Goal: Task Accomplishment & Management: Use online tool/utility

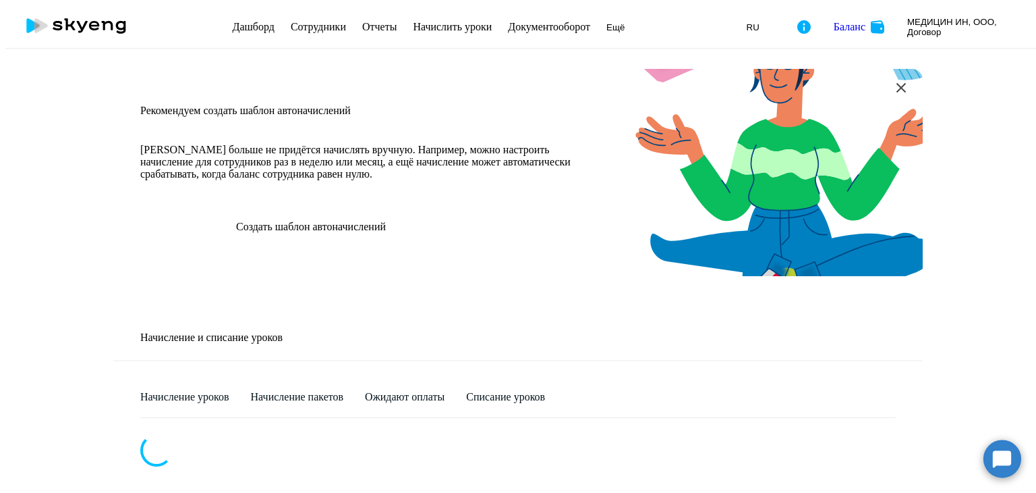
select select "10"
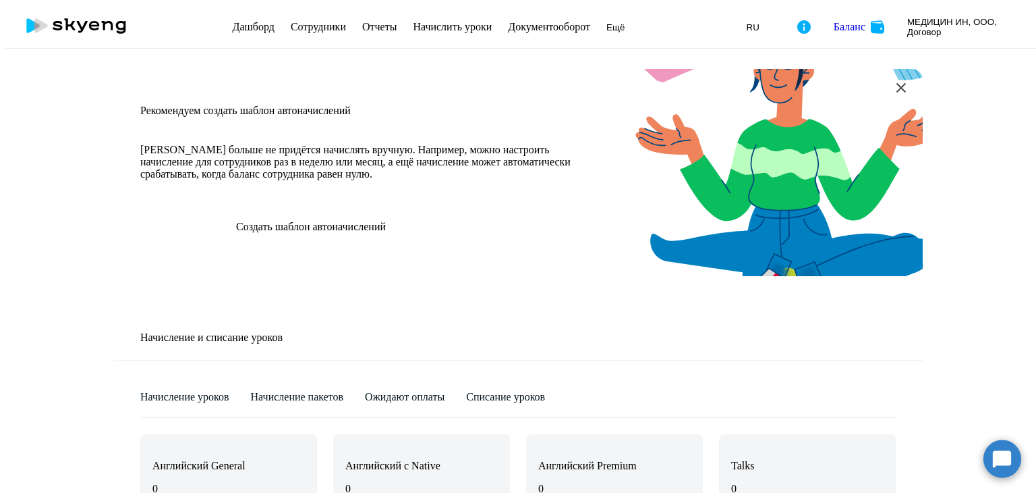
scroll to position [337, 0]
click at [344, 391] on div "Начисление пакетов" at bounding box center [297, 397] width 93 height 12
select select "10"
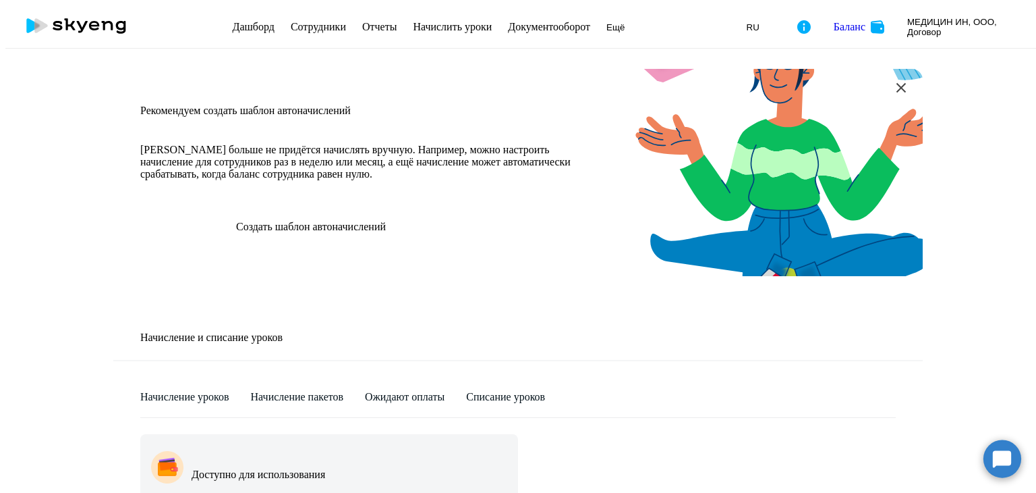
scroll to position [520, 0]
select select "8"
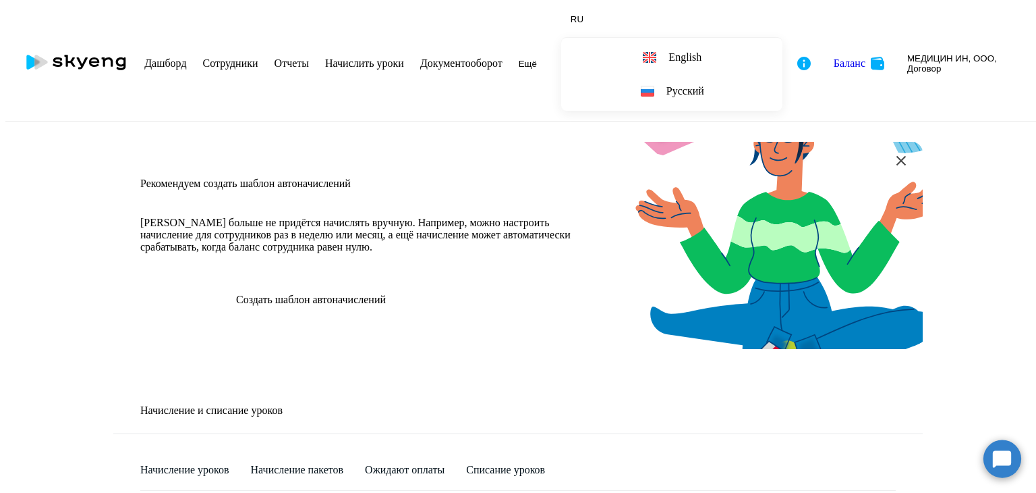
scroll to position [472, 0]
select select
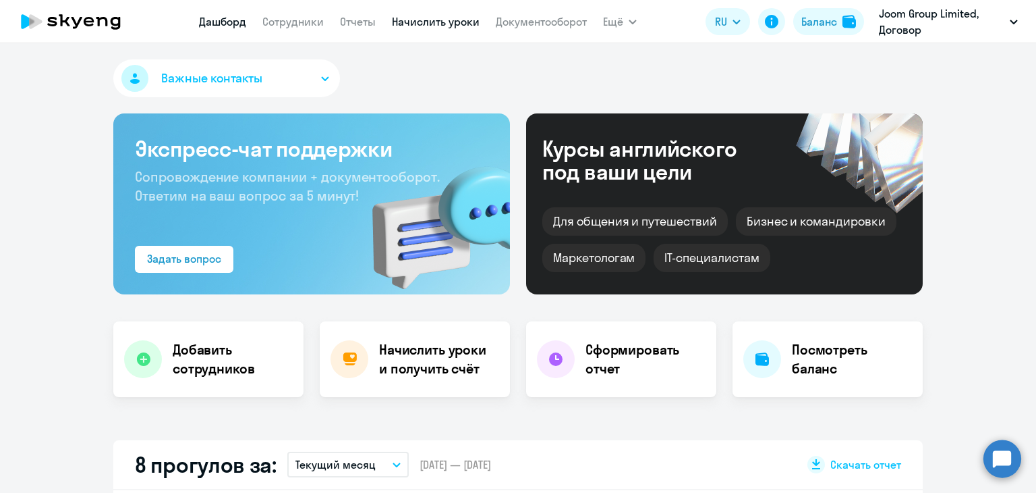
click at [434, 28] on link "Начислить уроки" at bounding box center [436, 21] width 88 height 13
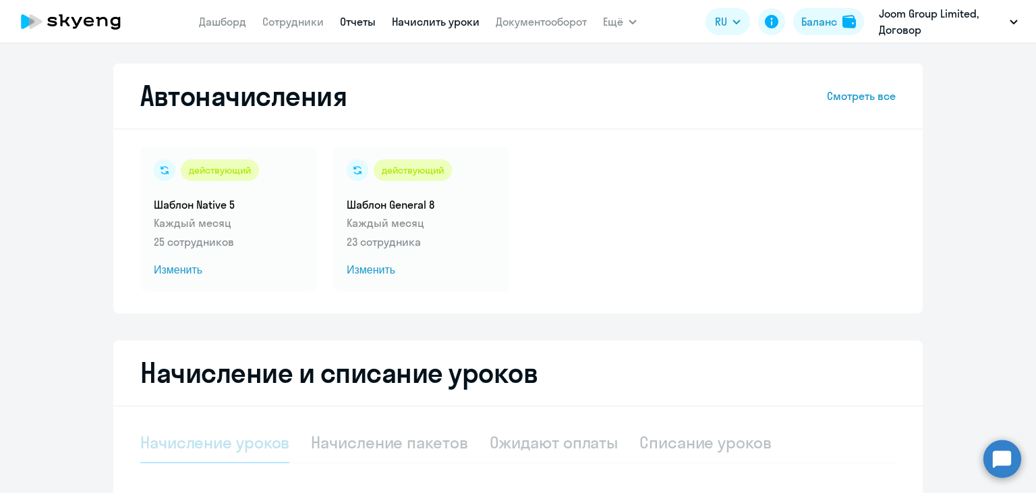
select select "10"
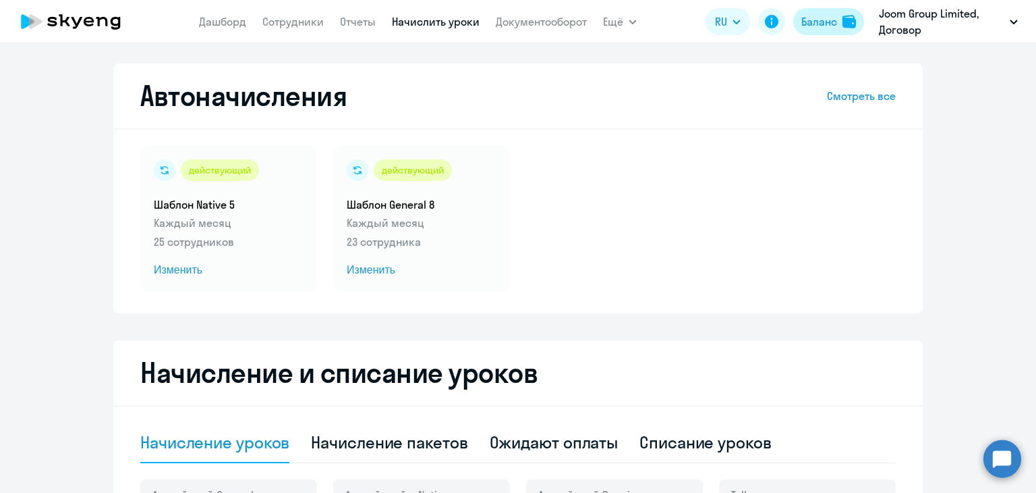
click at [833, 25] on div "Баланс" at bounding box center [820, 21] width 36 height 16
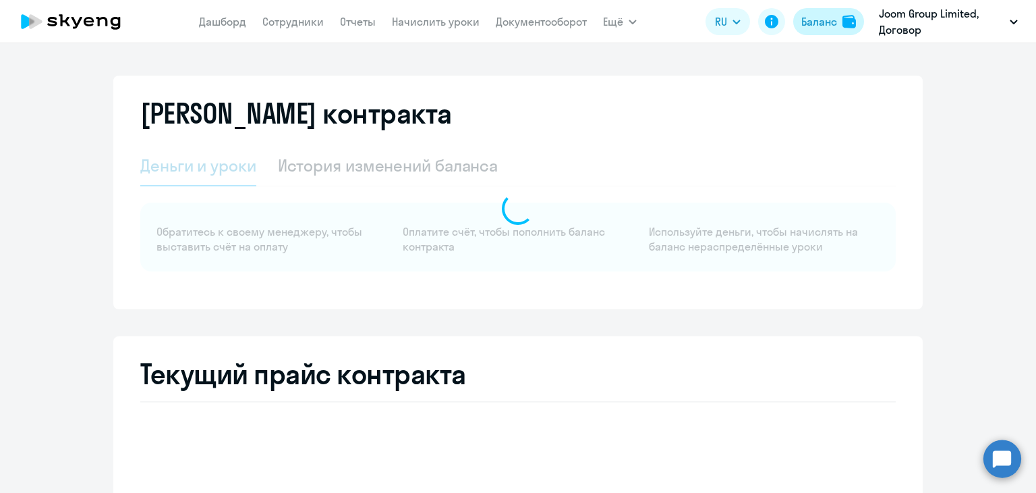
select select "english_adult_not_native_speaker"
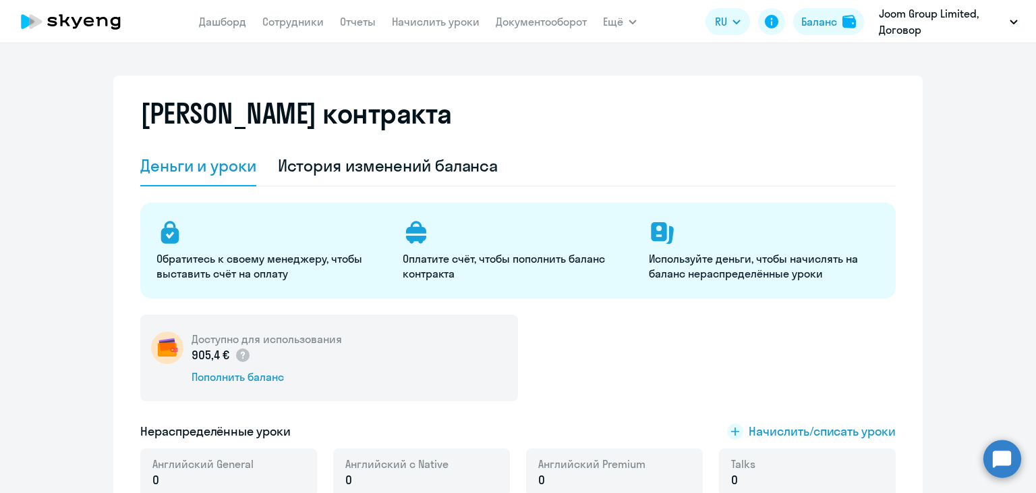
click at [516, 14] on app-menu-item-link "Документооборот" at bounding box center [541, 21] width 91 height 17
click at [524, 17] on link "Документооборот" at bounding box center [541, 21] width 91 height 13
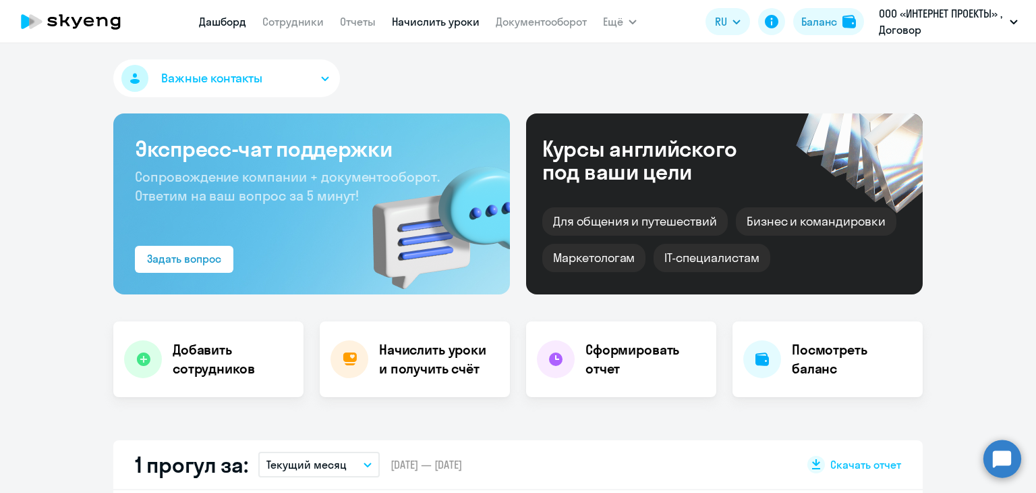
click at [426, 24] on link "Начислить уроки" at bounding box center [436, 21] width 88 height 13
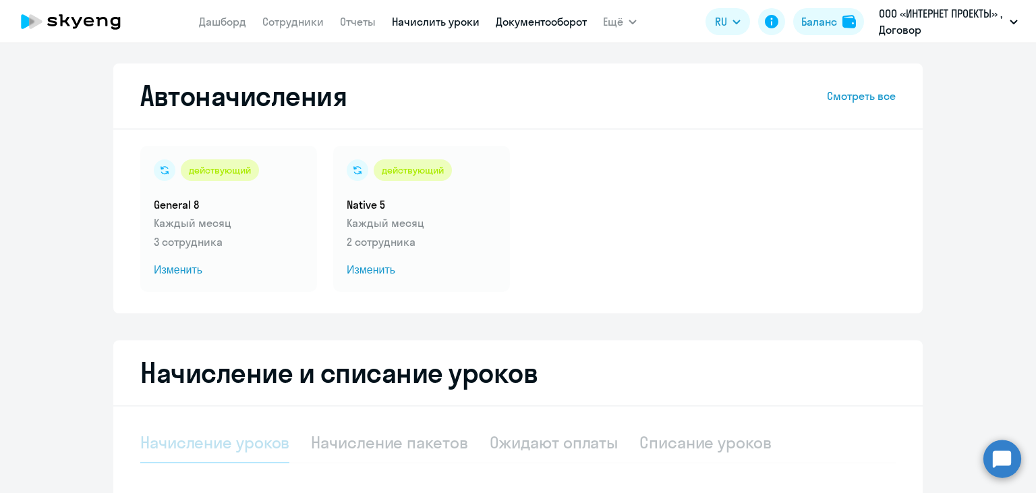
click at [551, 24] on link "Документооборот" at bounding box center [541, 21] width 91 height 13
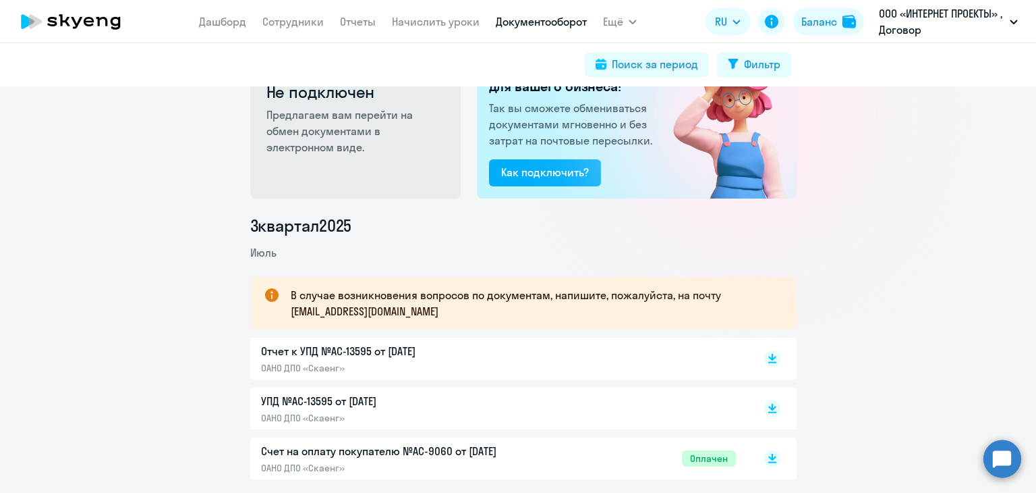
scroll to position [135, 0]
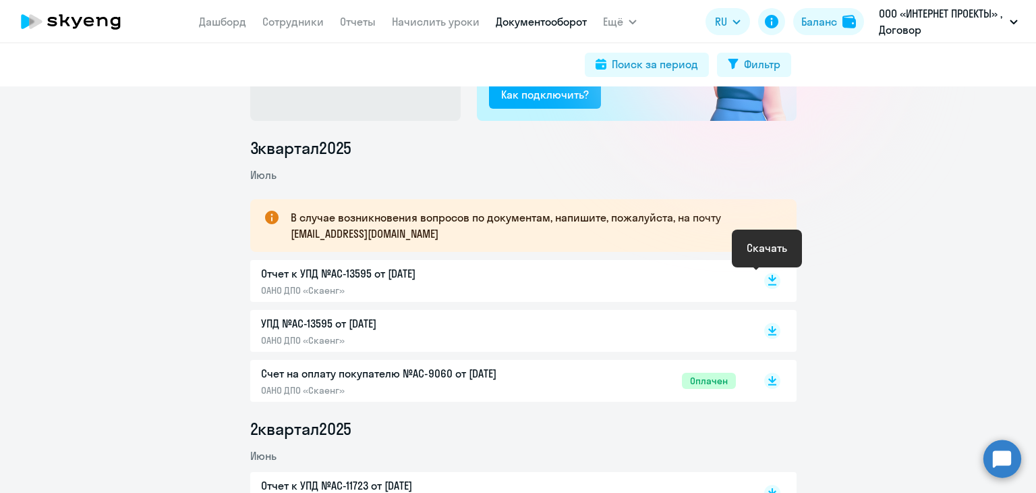
click at [767, 281] on rect at bounding box center [772, 281] width 16 height 16
click at [765, 325] on rect at bounding box center [772, 331] width 16 height 16
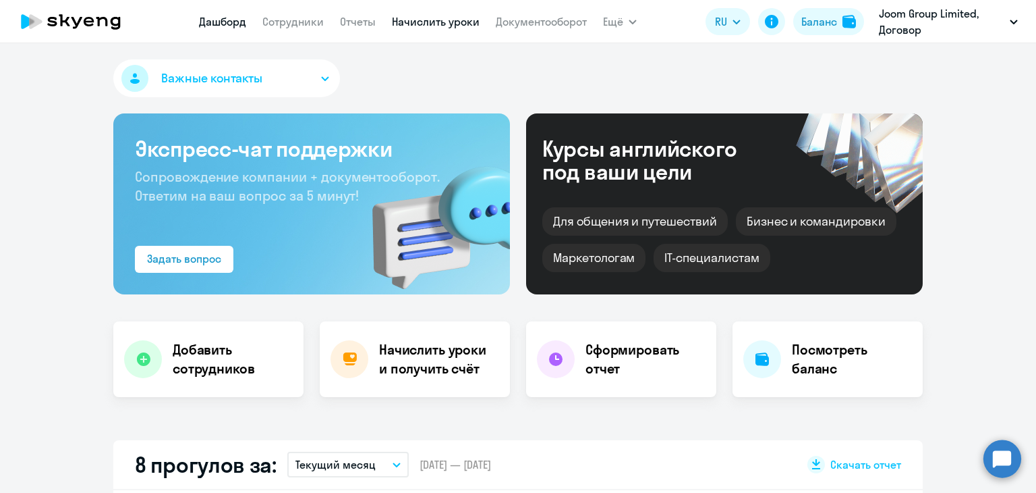
click at [418, 24] on link "Начислить уроки" at bounding box center [436, 21] width 88 height 13
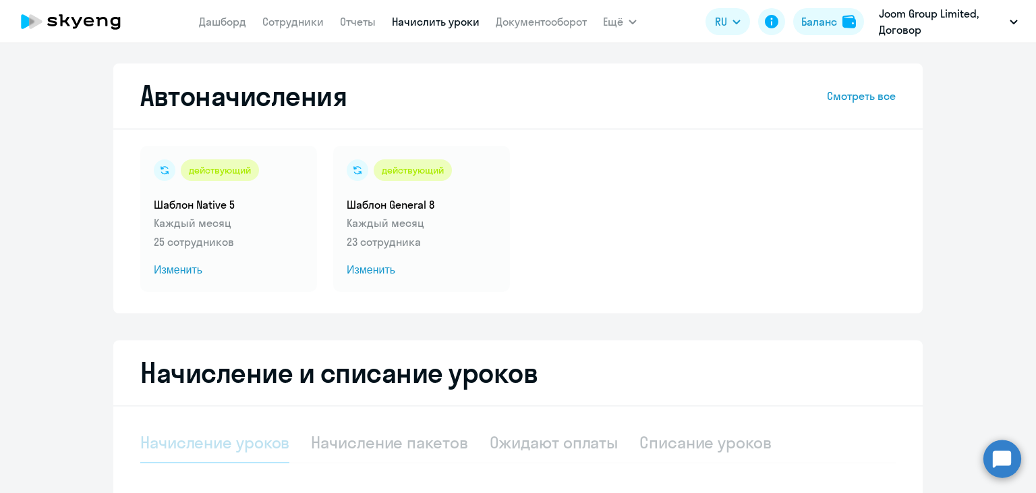
select select "10"
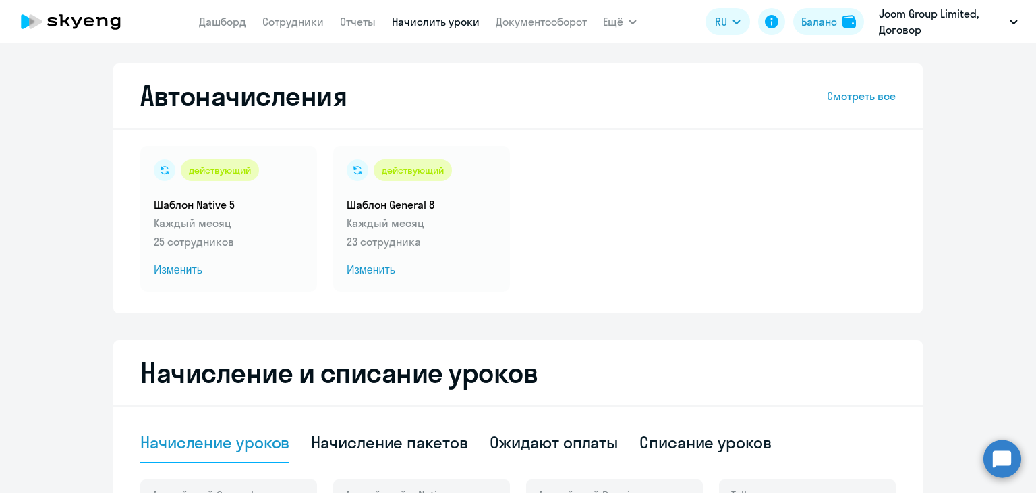
click at [496, 20] on link "Документооборот" at bounding box center [541, 21] width 91 height 13
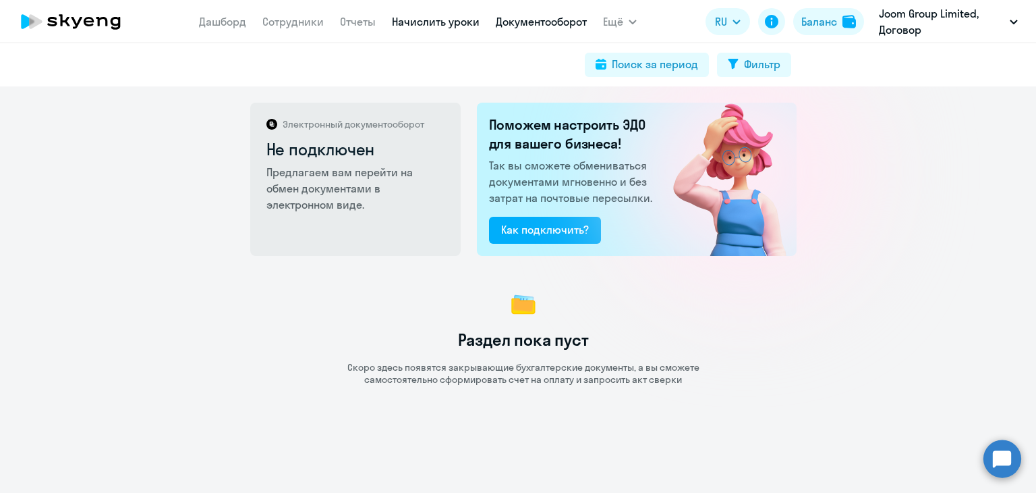
click at [432, 16] on link "Начислить уроки" at bounding box center [436, 21] width 88 height 13
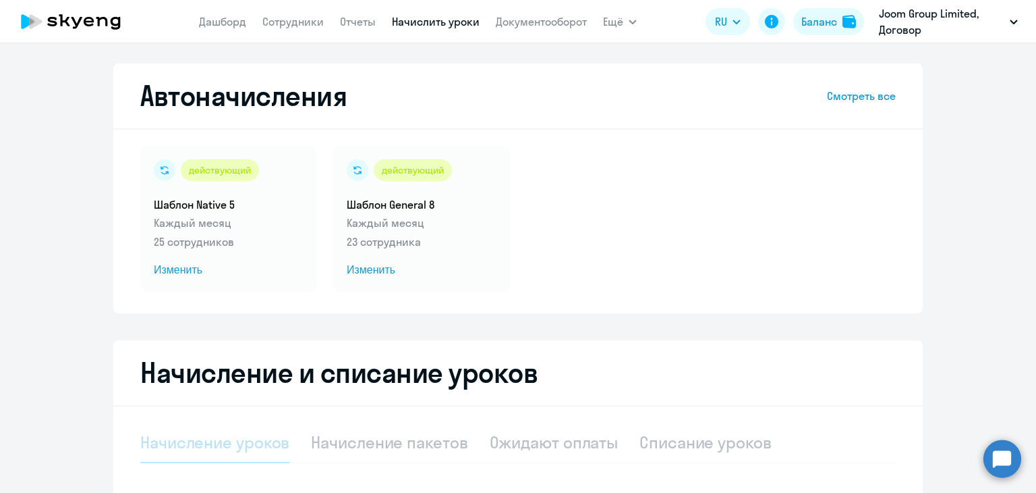
select select "10"
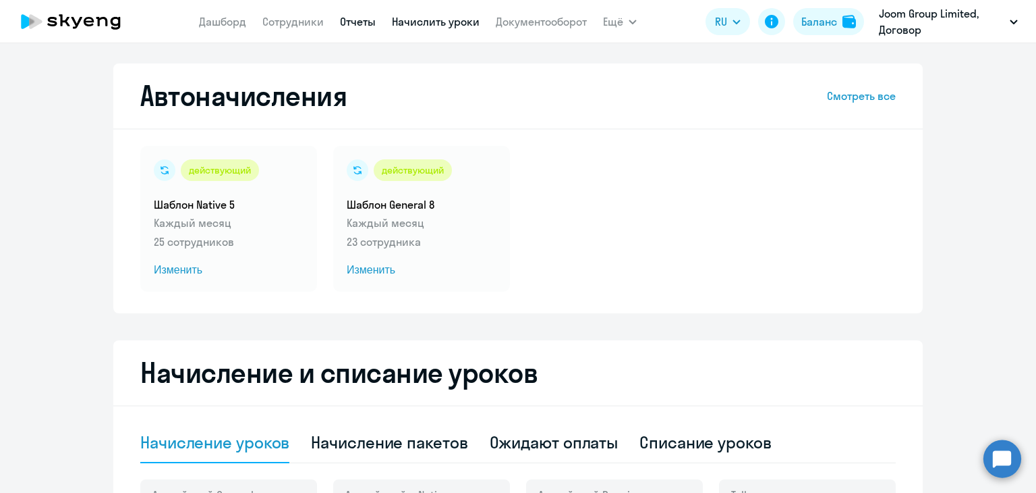
click at [360, 28] on link "Отчеты" at bounding box center [358, 21] width 36 height 13
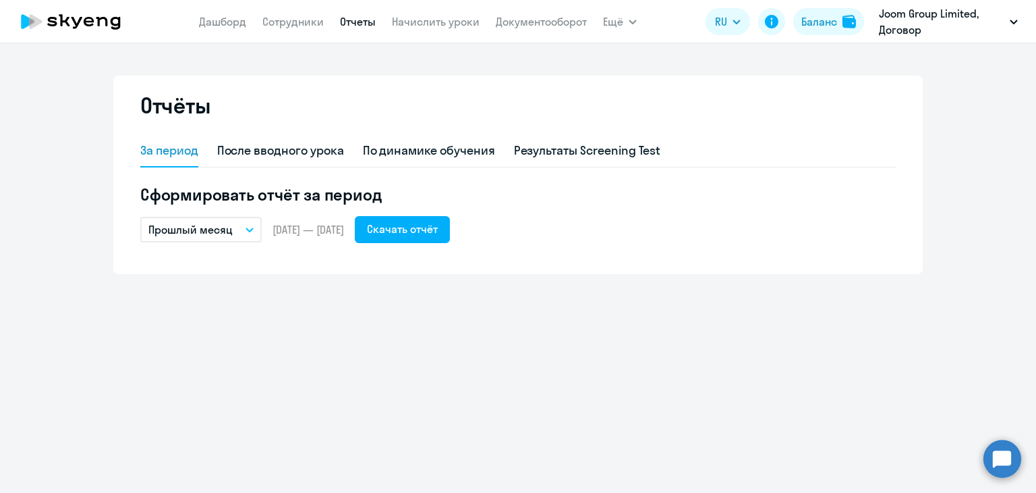
click at [411, 37] on app-header "Дашборд Сотрудники Отчеты Начислить уроки Документооборот Ещё Дашборд Сотрудник…" at bounding box center [518, 21] width 1036 height 43
click at [416, 27] on link "Начислить уроки" at bounding box center [436, 21] width 88 height 13
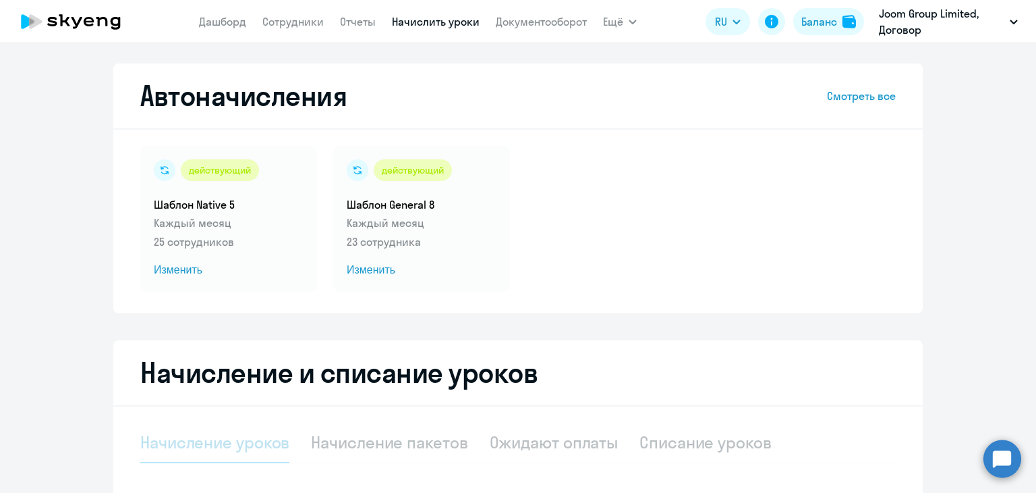
select select "10"
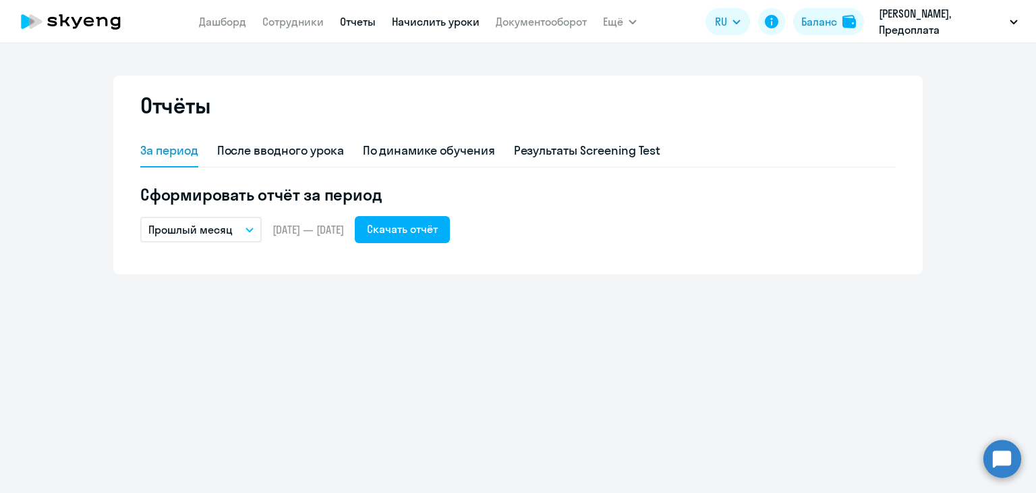
click at [461, 24] on link "Начислить уроки" at bounding box center [436, 21] width 88 height 13
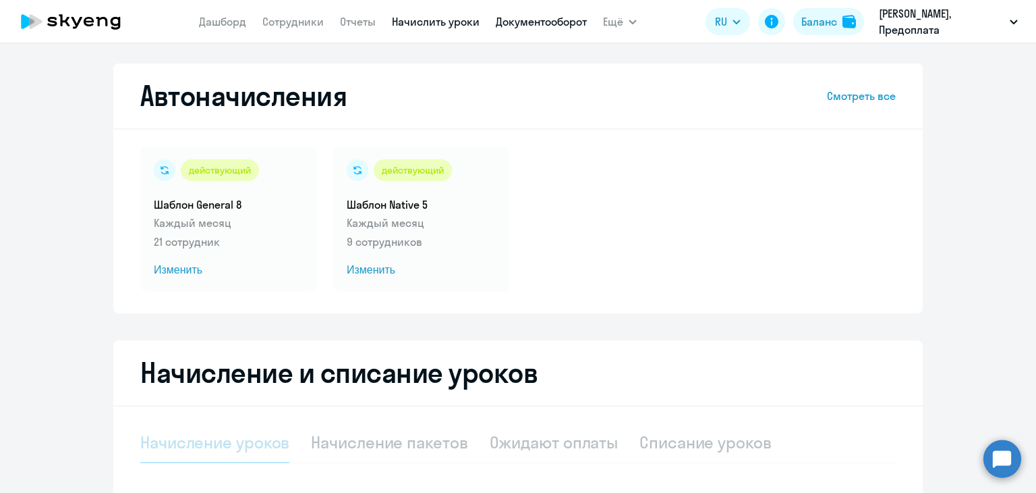
select select "10"
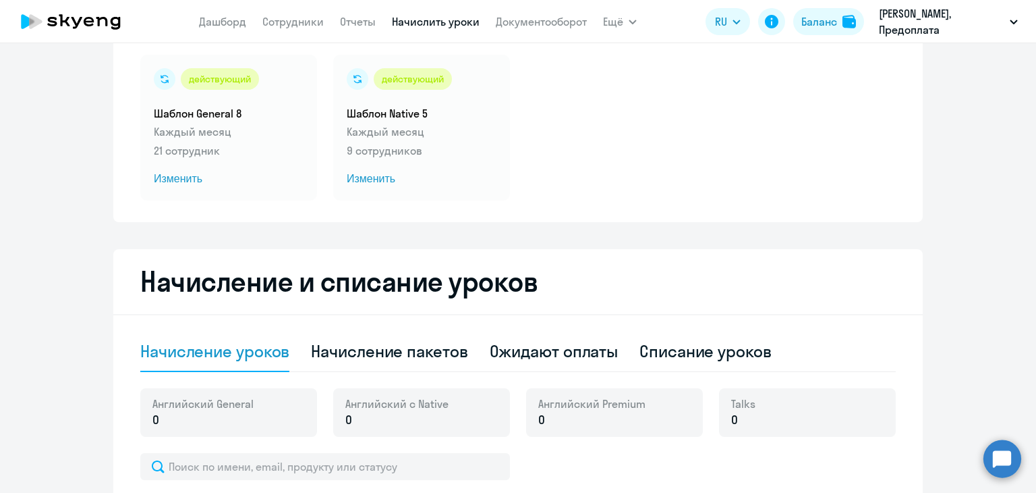
scroll to position [202, 0]
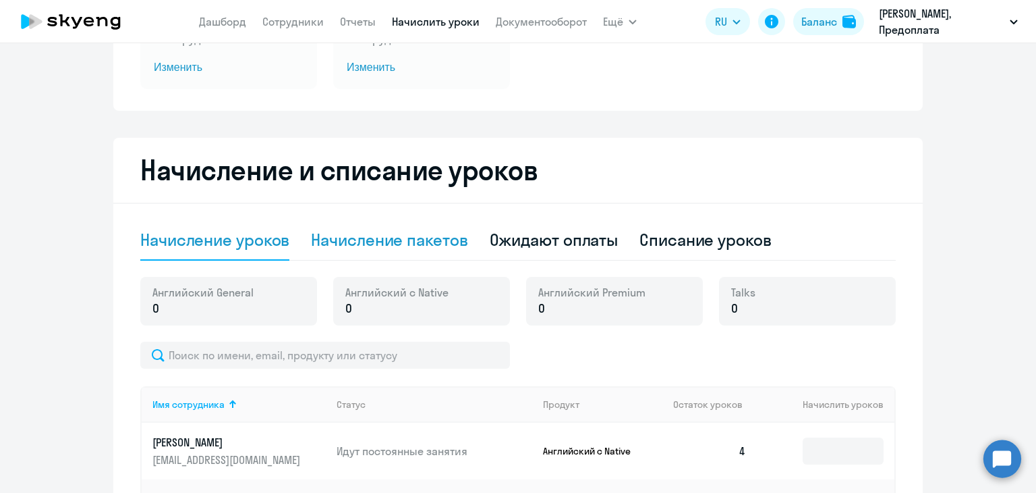
click at [392, 241] on div "Начисление пакетов" at bounding box center [389, 240] width 157 height 22
select select "10"
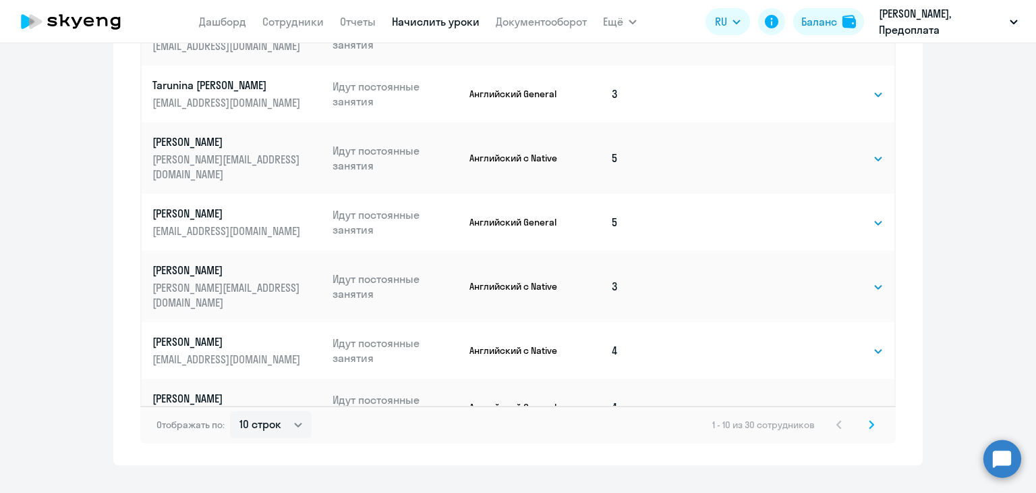
scroll to position [868, 0]
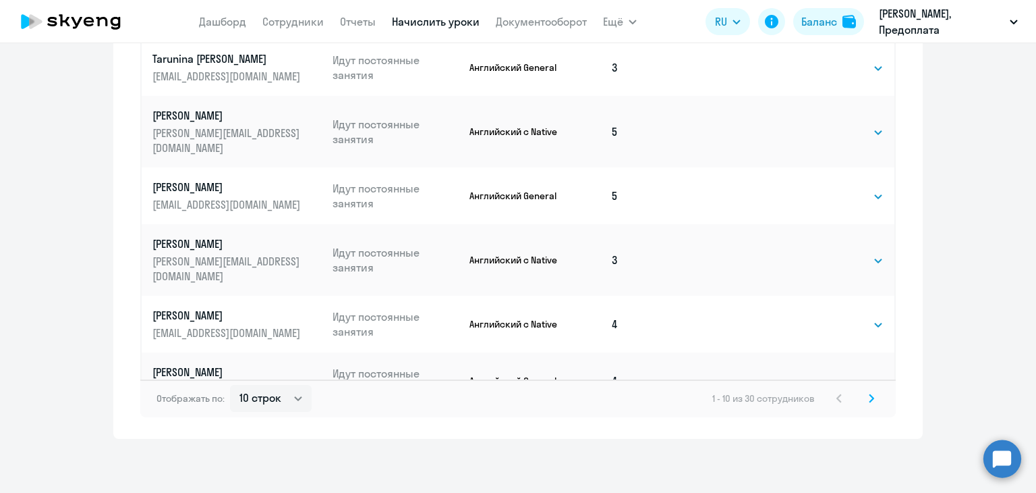
click at [869, 401] on icon at bounding box center [871, 397] width 5 height 9
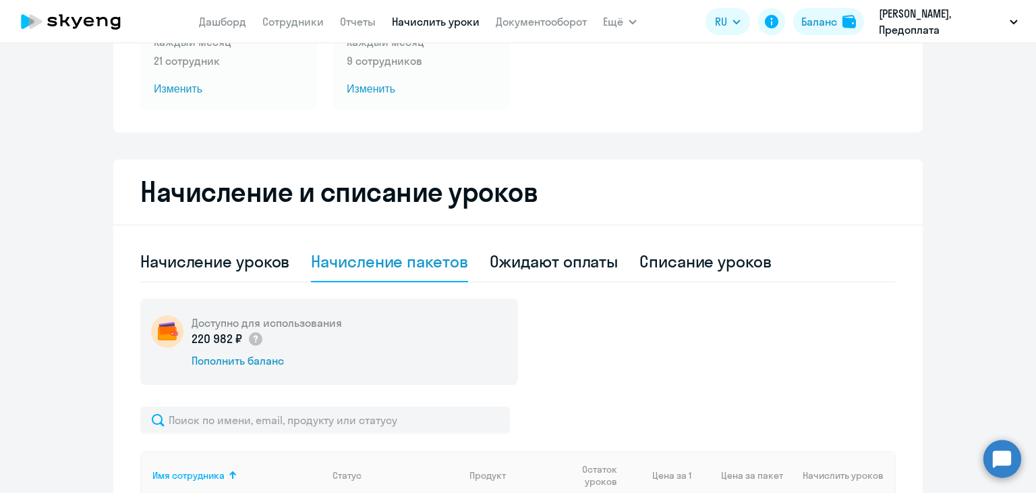
scroll to position [166, 0]
